Goal: Navigation & Orientation: Find specific page/section

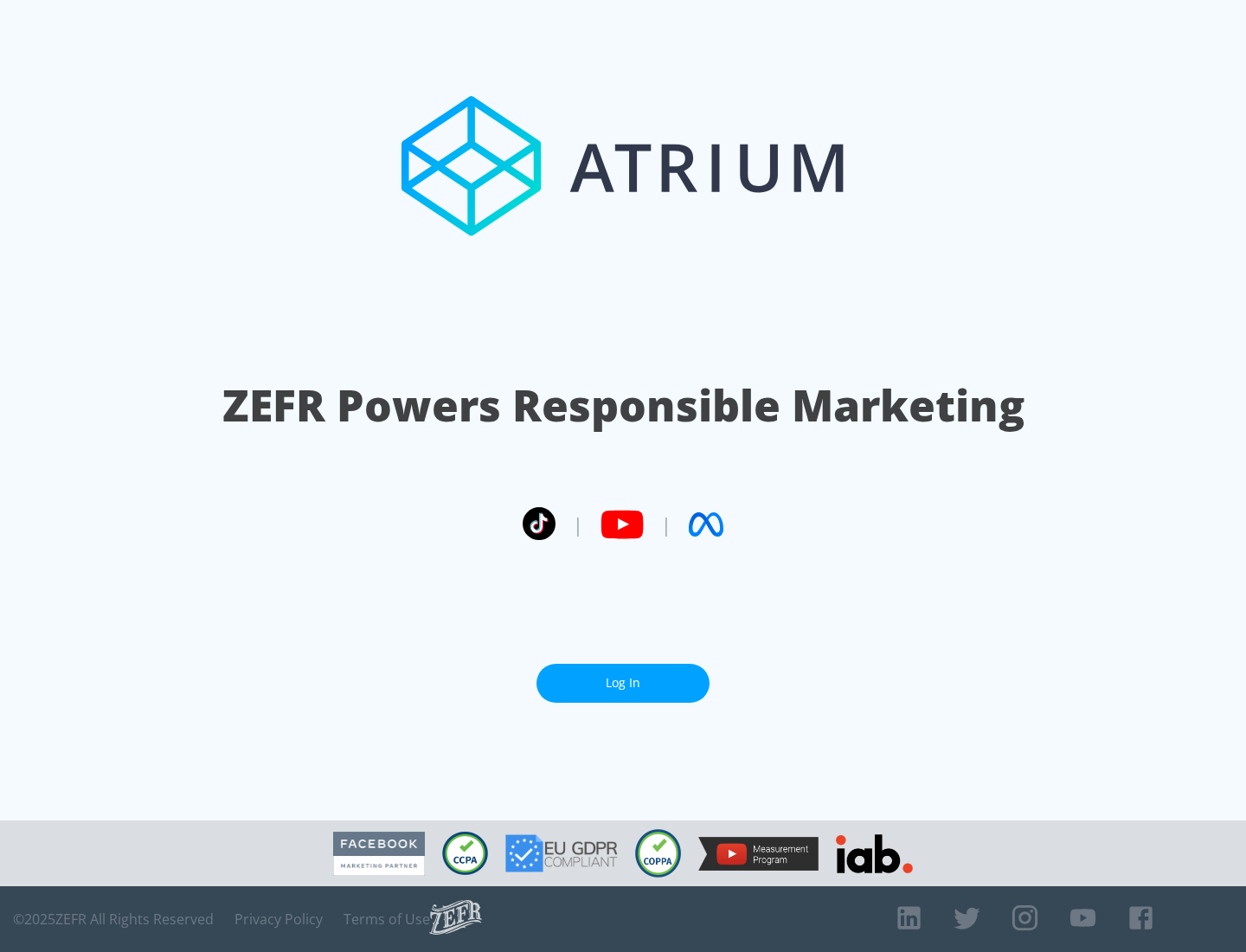
click at [623, 682] on link "Log In" at bounding box center [623, 682] width 173 height 38
